Goal: Check status: Check status

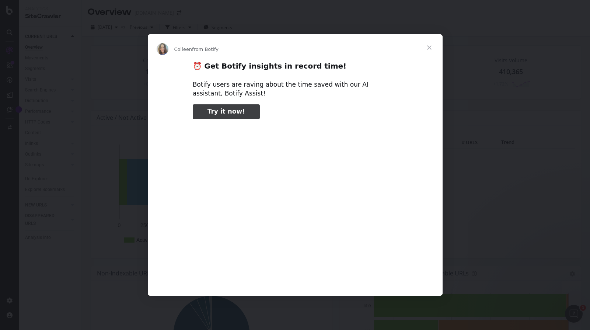
type input "51780"
click at [431, 45] on span "Close" at bounding box center [429, 47] width 27 height 27
